Goal: Leave review/rating: Leave review/rating

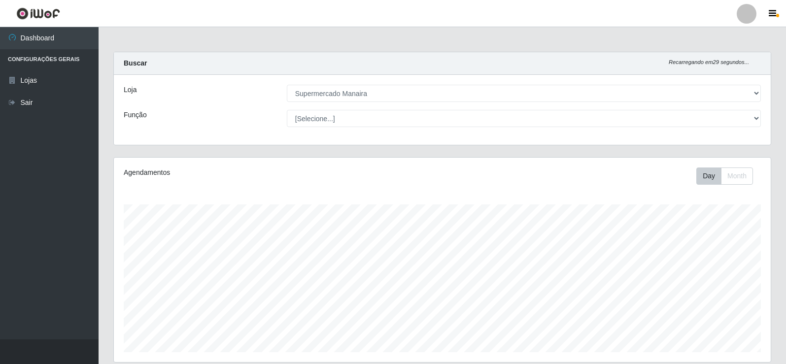
select select "443"
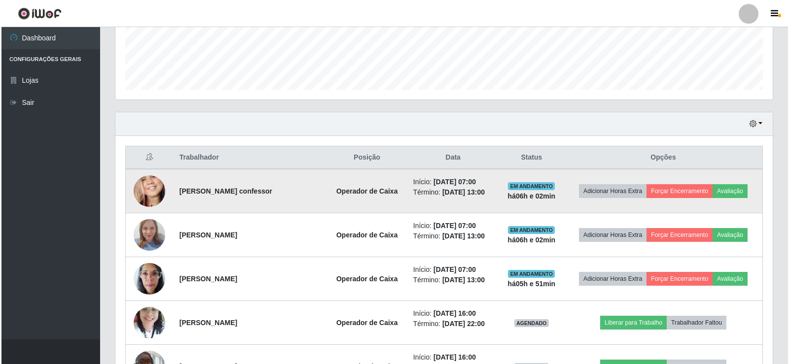
scroll to position [205, 657]
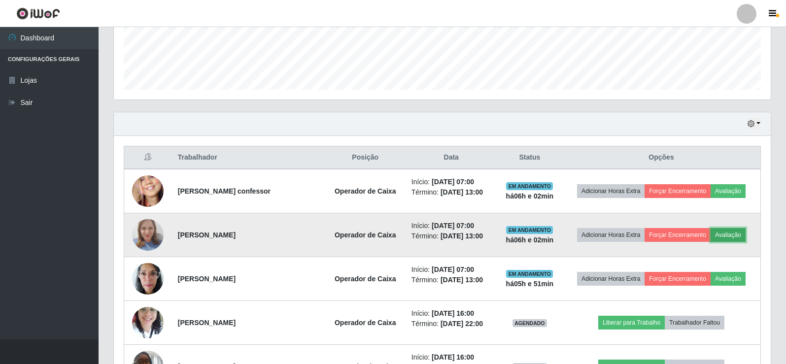
click at [733, 236] on button "Avaliação" at bounding box center [728, 235] width 35 height 14
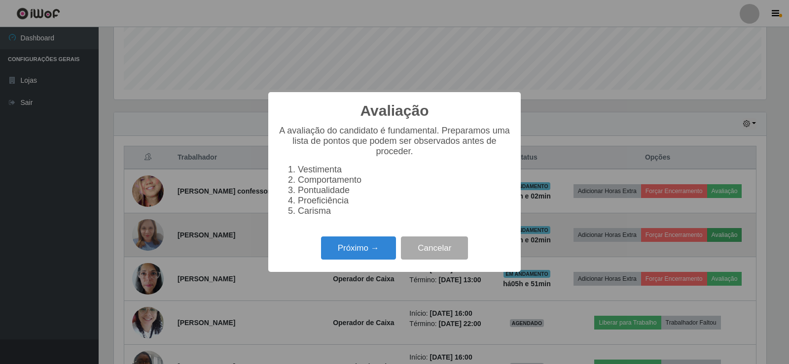
scroll to position [205, 652]
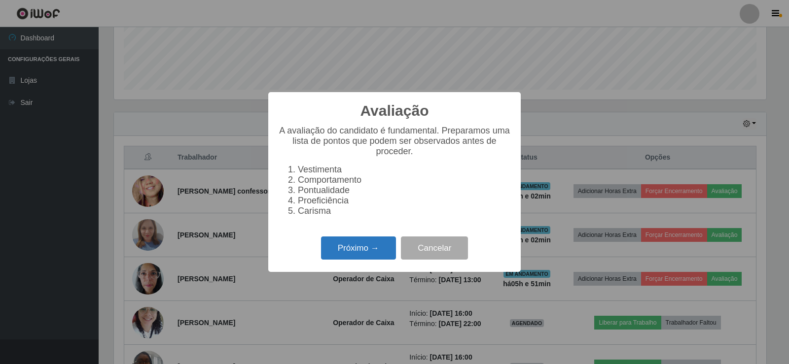
click at [375, 260] on button "Próximo →" at bounding box center [358, 248] width 75 height 23
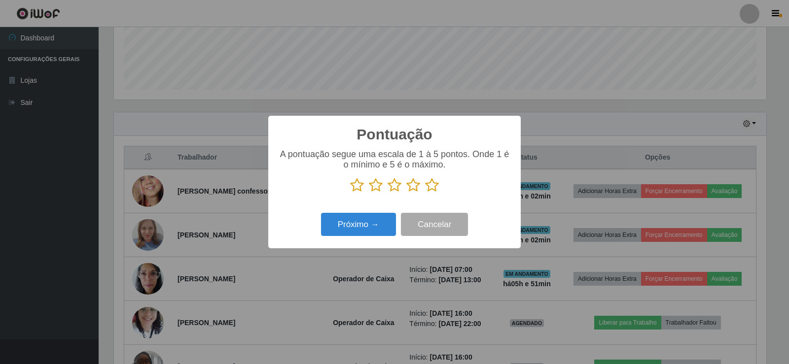
scroll to position [492617, 492169]
click at [429, 186] on icon at bounding box center [432, 185] width 14 height 15
click at [425, 193] on input "radio" at bounding box center [425, 193] width 0 height 0
click at [350, 233] on button "Próximo →" at bounding box center [358, 224] width 75 height 23
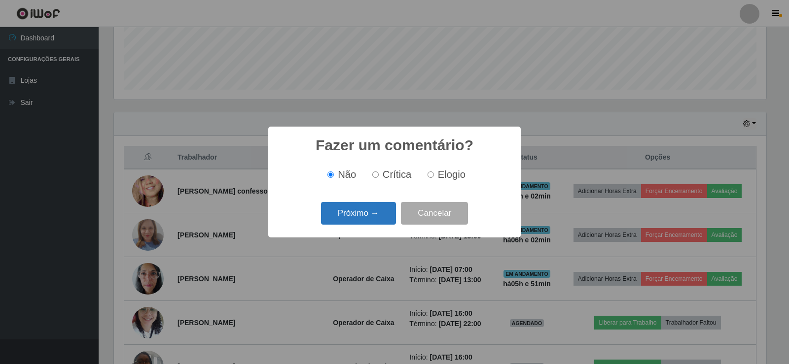
click at [365, 219] on button "Próximo →" at bounding box center [358, 213] width 75 height 23
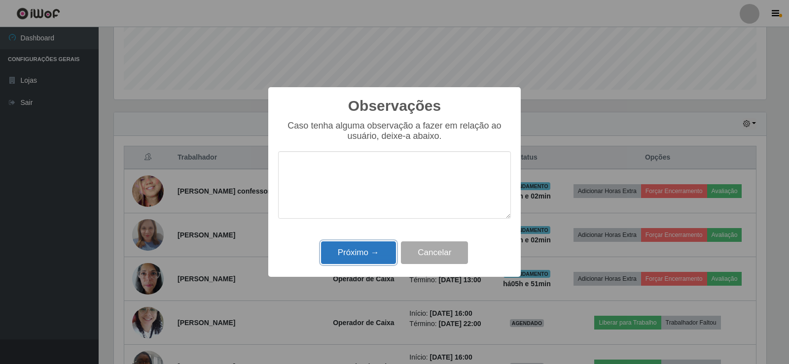
click at [373, 252] on button "Próximo →" at bounding box center [358, 252] width 75 height 23
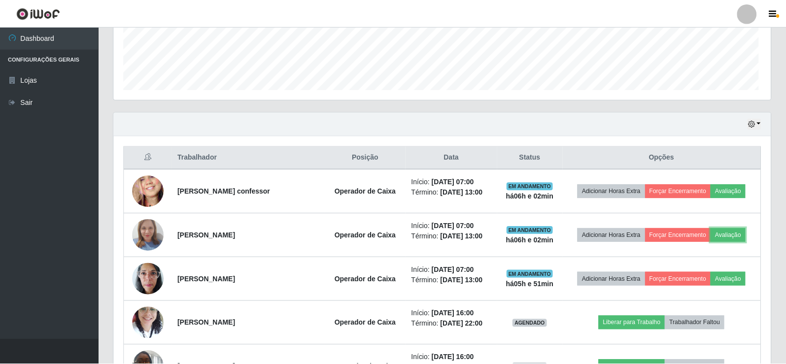
scroll to position [205, 657]
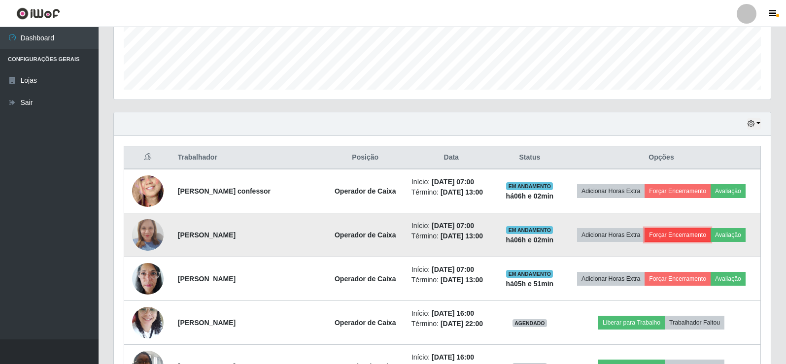
click at [678, 235] on button "Forçar Encerramento" at bounding box center [678, 235] width 66 height 14
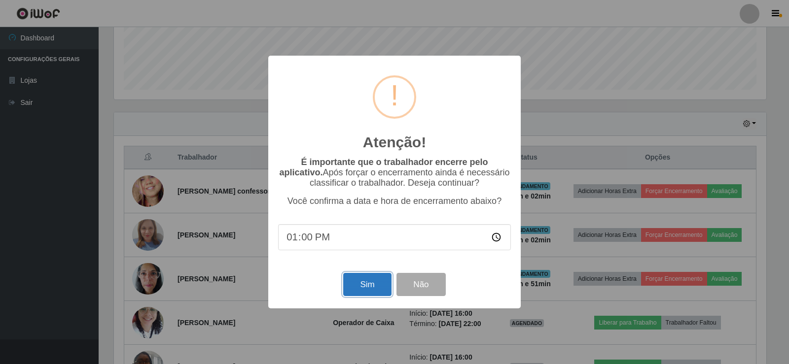
click at [358, 283] on button "Sim" at bounding box center [367, 284] width 48 height 23
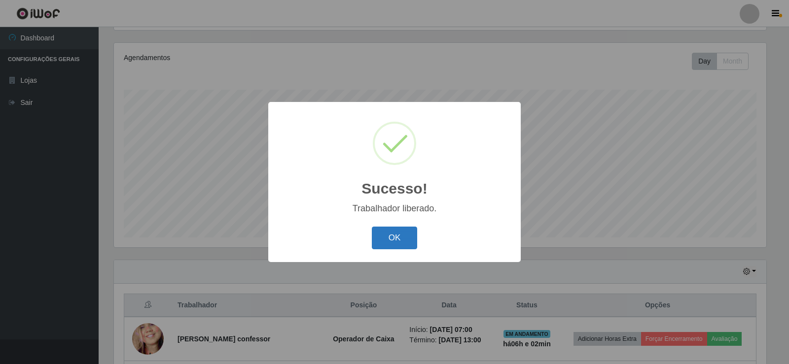
click at [399, 238] on button "OK" at bounding box center [395, 238] width 46 height 23
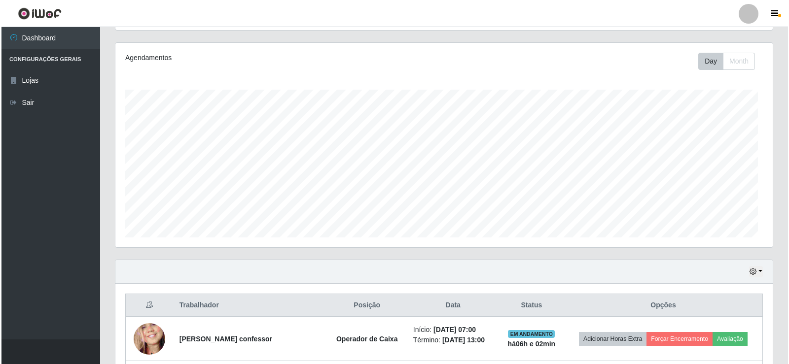
scroll to position [205, 657]
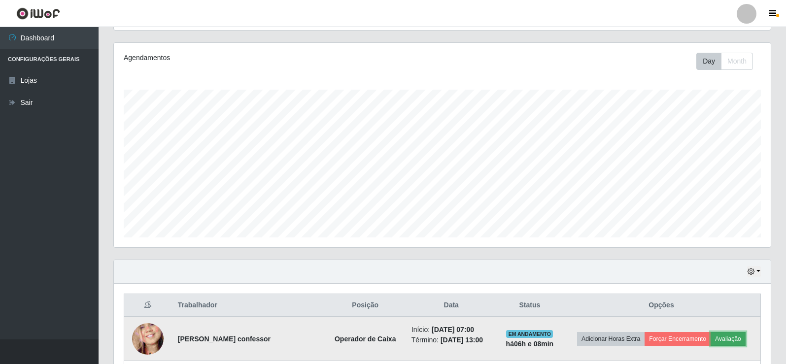
click at [736, 344] on button "Avaliação" at bounding box center [728, 339] width 35 height 14
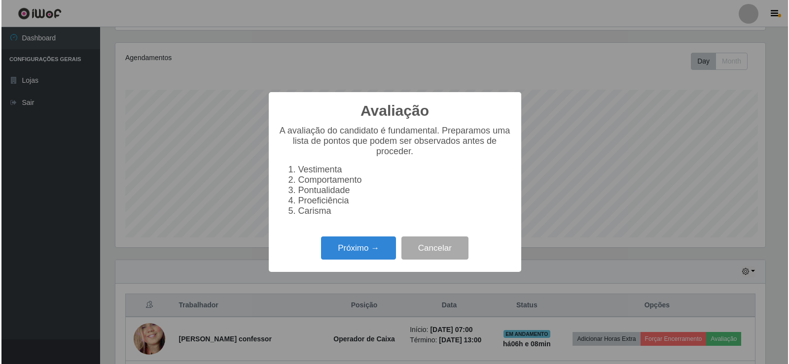
scroll to position [205, 652]
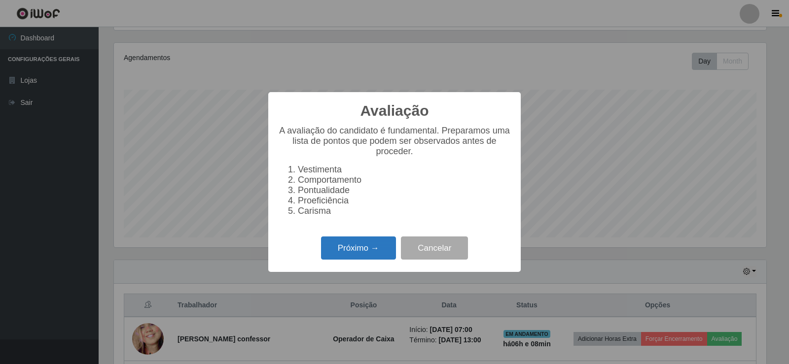
click at [361, 250] on button "Próximo →" at bounding box center [358, 248] width 75 height 23
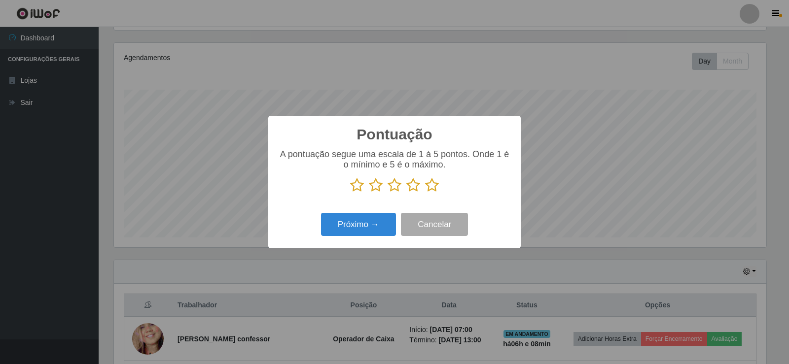
click at [431, 188] on icon at bounding box center [432, 185] width 14 height 15
click at [425, 193] on input "radio" at bounding box center [425, 193] width 0 height 0
click at [387, 221] on button "Próximo →" at bounding box center [358, 224] width 75 height 23
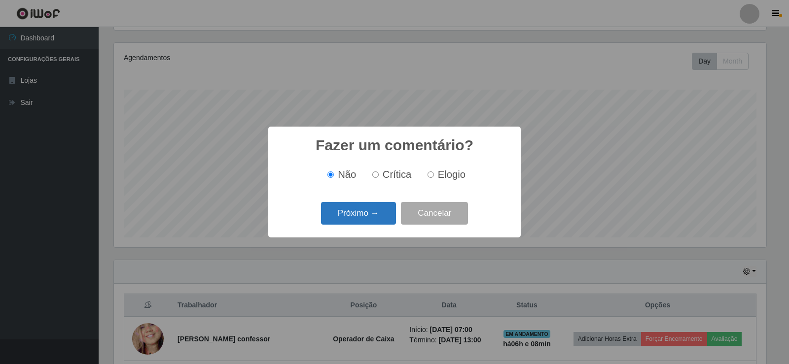
click at [385, 221] on button "Próximo →" at bounding box center [358, 213] width 75 height 23
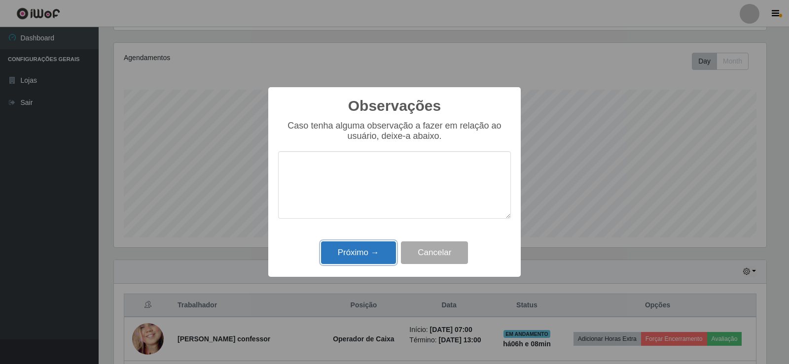
click at [363, 244] on button "Próximo →" at bounding box center [358, 252] width 75 height 23
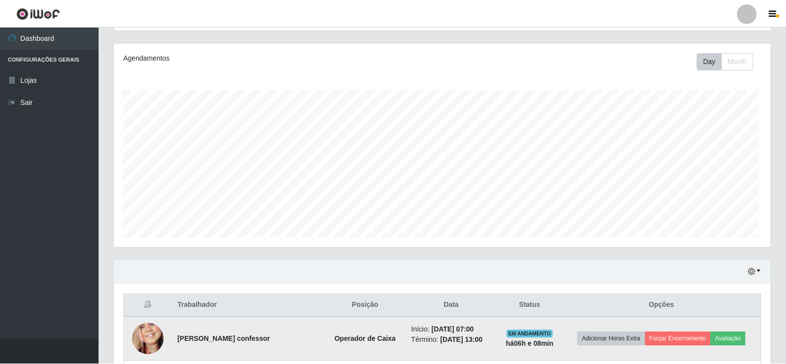
scroll to position [205, 657]
click at [686, 341] on button "Forçar Encerramento" at bounding box center [678, 339] width 66 height 14
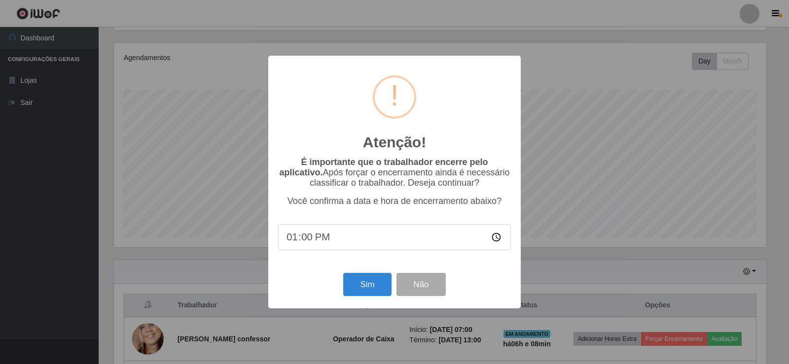
click at [308, 242] on input "13:00" at bounding box center [394, 237] width 233 height 26
type input "13:08"
click at [364, 287] on button "Sim" at bounding box center [367, 284] width 48 height 23
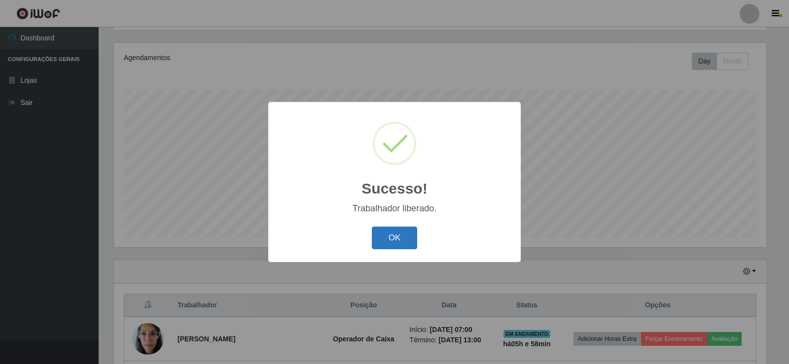
click at [388, 243] on button "OK" at bounding box center [395, 238] width 46 height 23
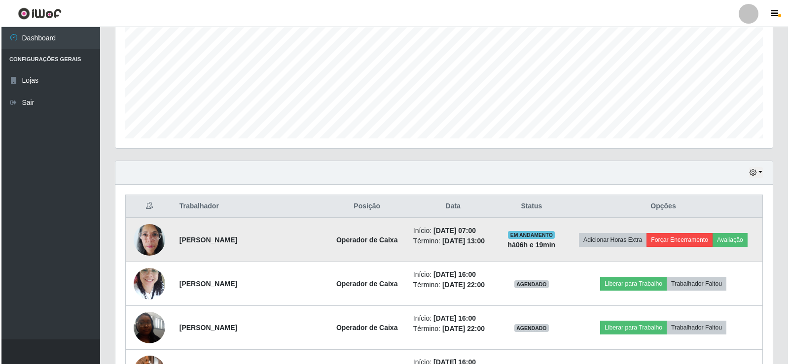
scroll to position [213, 0]
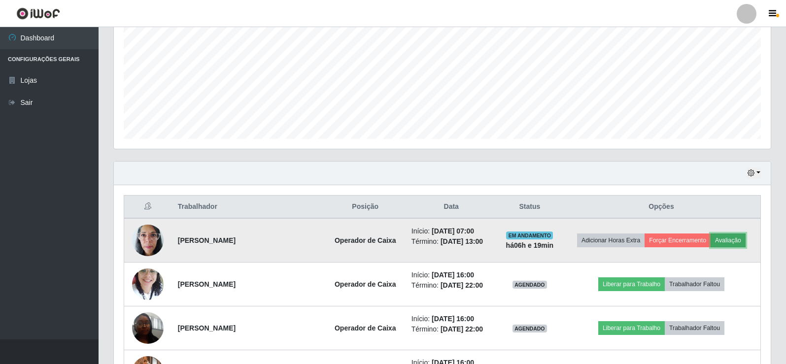
click at [732, 238] on button "Avaliação" at bounding box center [728, 241] width 35 height 14
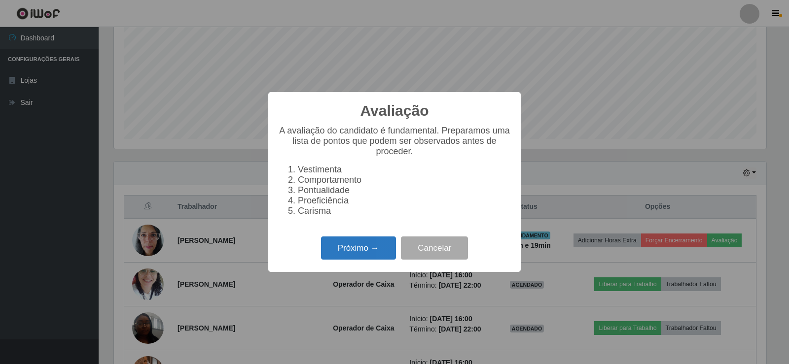
click at [370, 260] on button "Próximo →" at bounding box center [358, 248] width 75 height 23
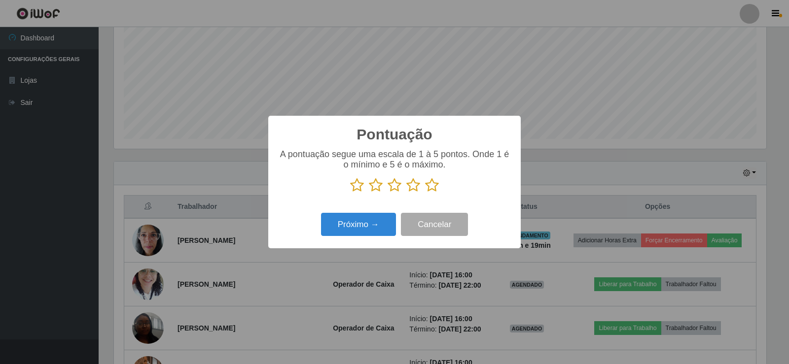
scroll to position [492617, 492169]
click at [429, 189] on icon at bounding box center [432, 185] width 14 height 15
click at [425, 193] on input "radio" at bounding box center [425, 193] width 0 height 0
click at [357, 233] on button "Próximo →" at bounding box center [358, 224] width 75 height 23
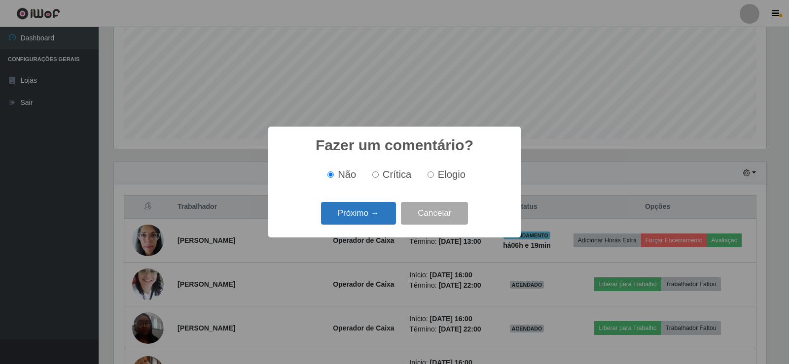
click at [374, 219] on button "Próximo →" at bounding box center [358, 213] width 75 height 23
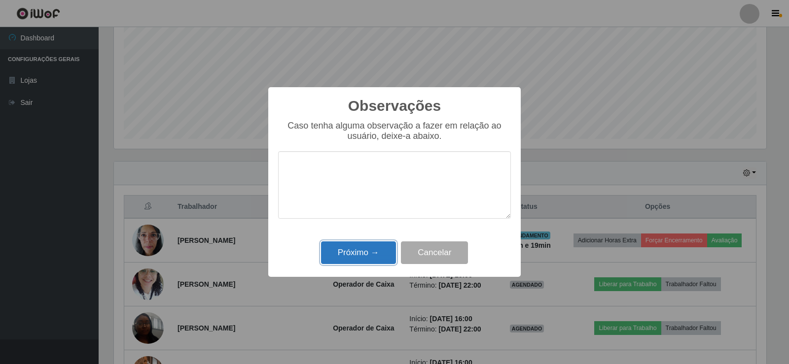
click at [365, 249] on button "Próximo →" at bounding box center [358, 252] width 75 height 23
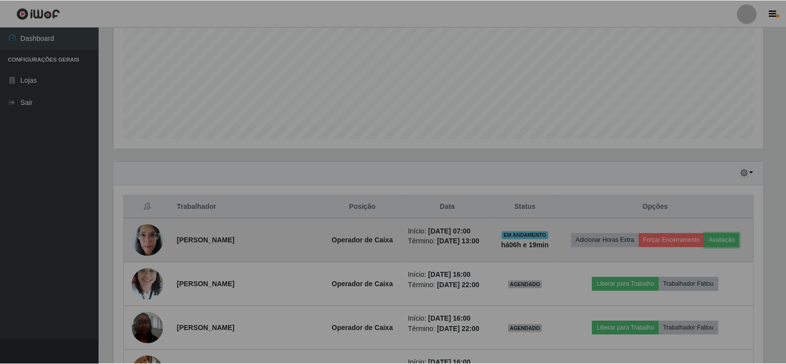
scroll to position [205, 657]
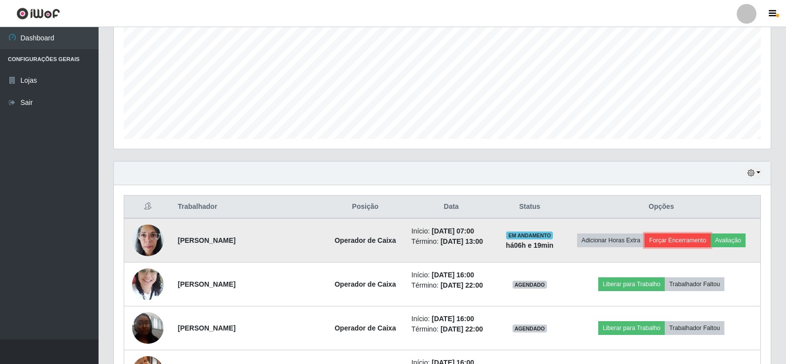
click at [694, 235] on button "Forçar Encerramento" at bounding box center [678, 241] width 66 height 14
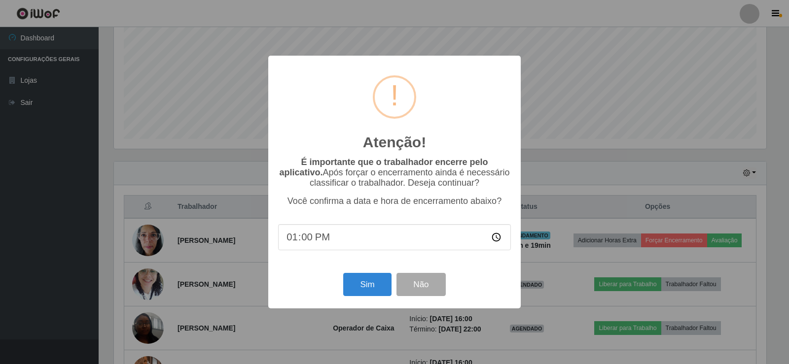
click at [305, 243] on input "13:00" at bounding box center [394, 237] width 233 height 26
type input "13:13"
click at [368, 289] on button "Sim" at bounding box center [367, 284] width 48 height 23
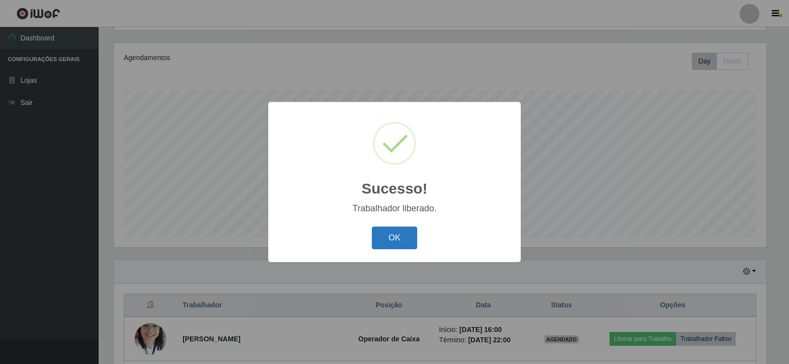
click at [387, 238] on button "OK" at bounding box center [395, 238] width 46 height 23
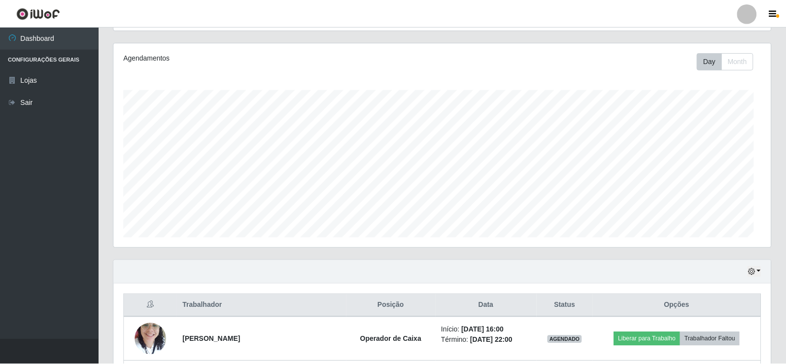
scroll to position [205, 657]
